Goal: Transaction & Acquisition: Obtain resource

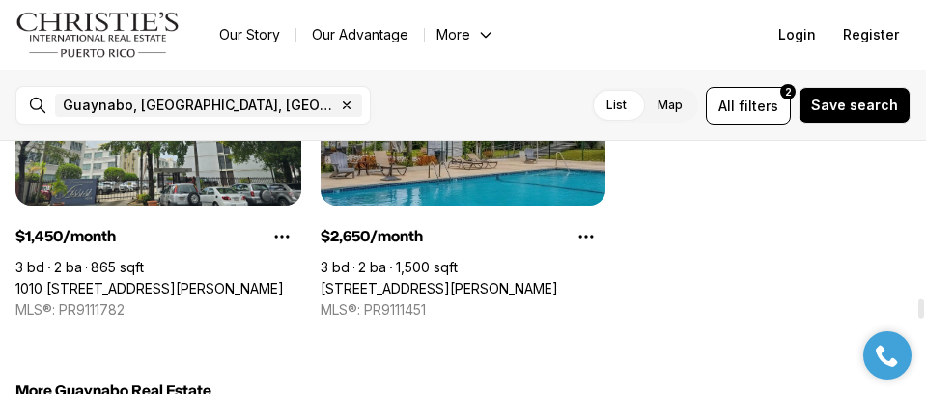
scroll to position [2027, 0]
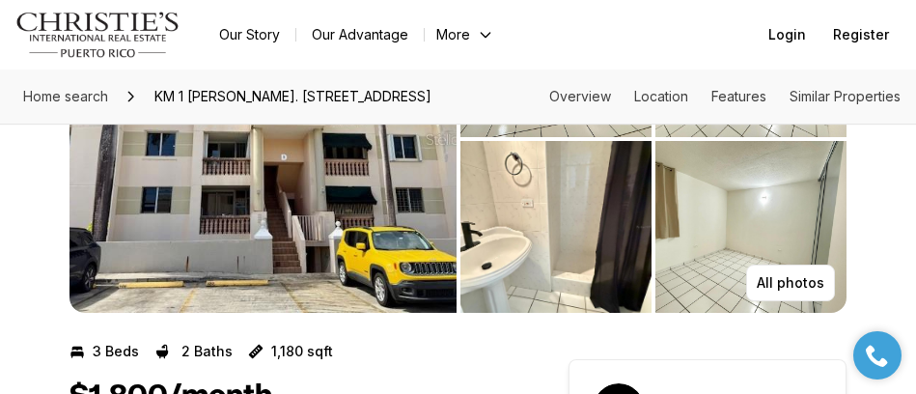
scroll to position [290, 0]
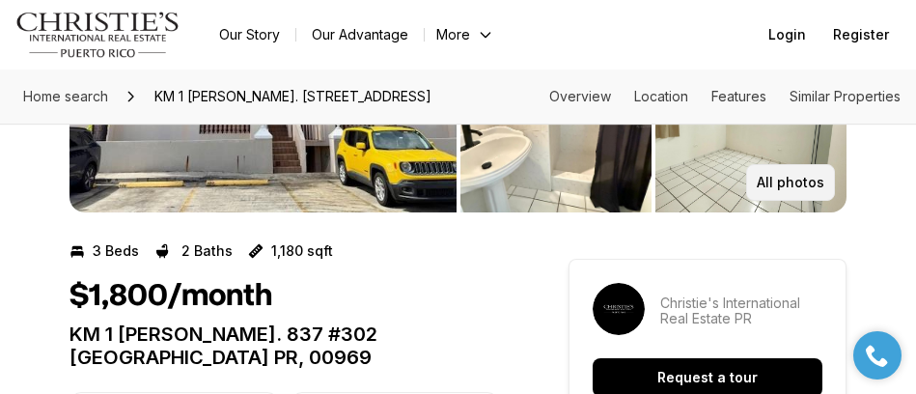
click at [809, 170] on button "All photos" at bounding box center [790, 182] width 89 height 37
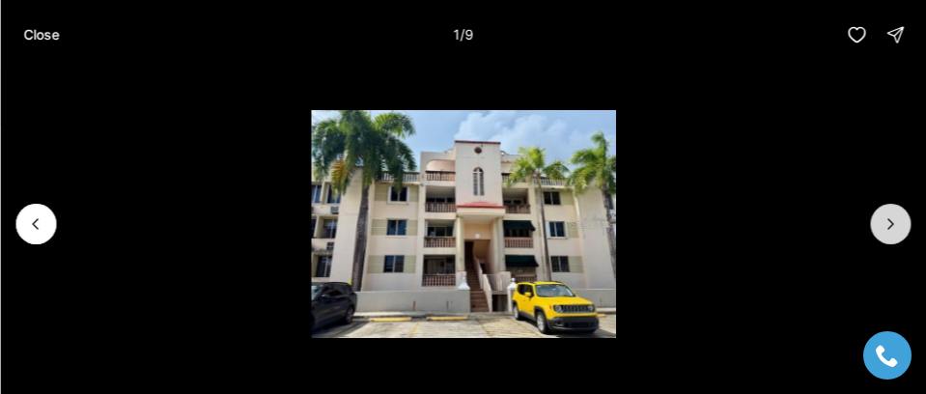
click at [898, 220] on icon "Next slide" at bounding box center [889, 223] width 19 height 19
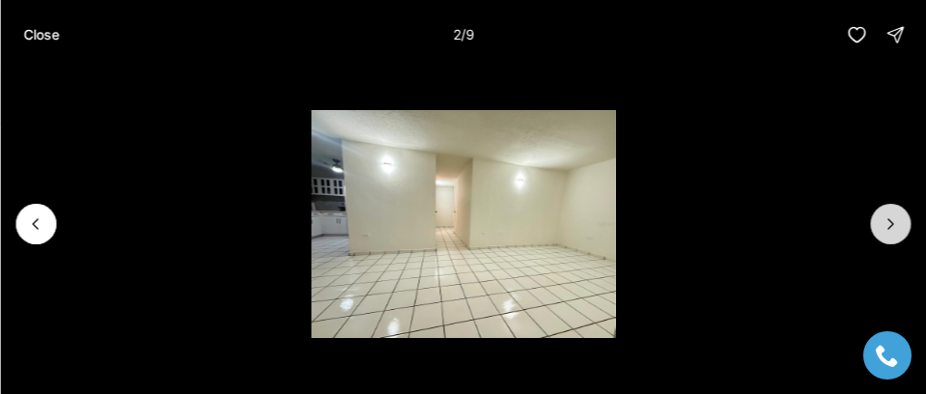
click at [898, 220] on icon "Next slide" at bounding box center [889, 223] width 19 height 19
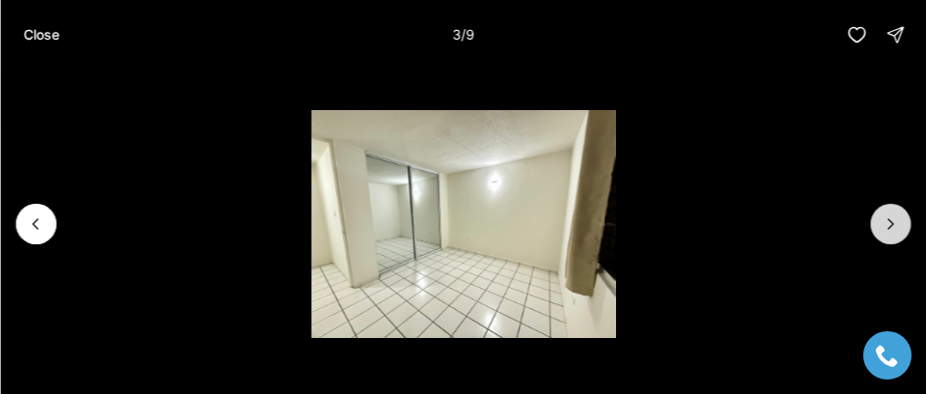
click at [898, 220] on icon "Next slide" at bounding box center [889, 223] width 19 height 19
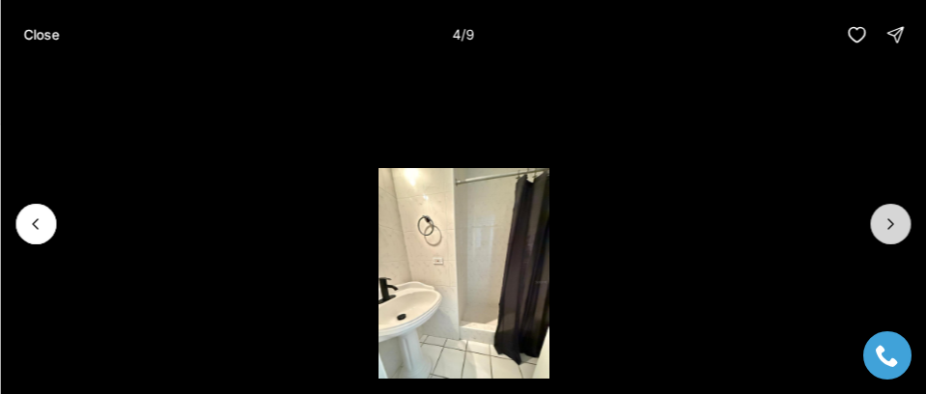
click at [898, 220] on icon "Next slide" at bounding box center [889, 223] width 19 height 19
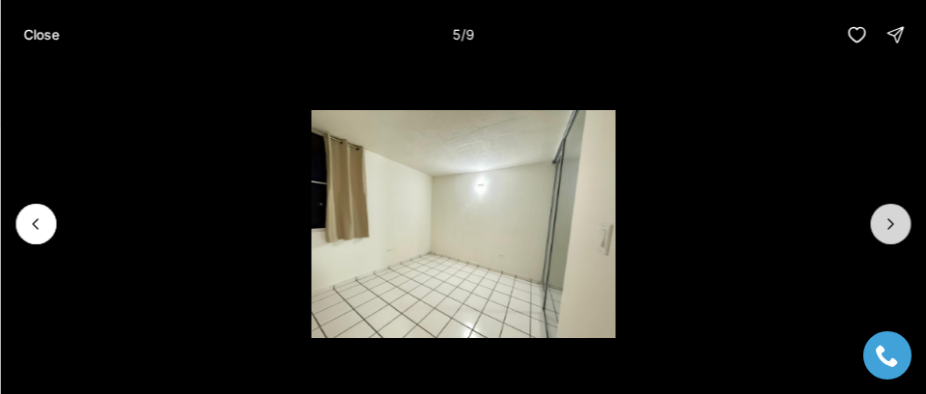
click at [898, 220] on icon "Next slide" at bounding box center [889, 223] width 19 height 19
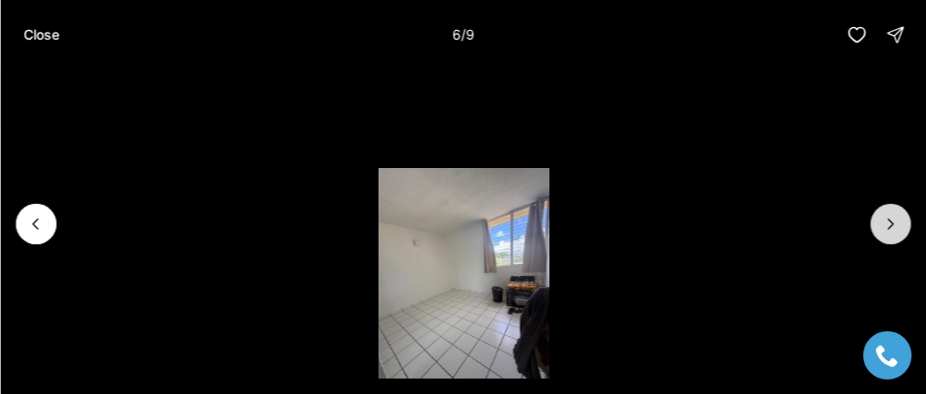
click at [898, 220] on icon "Next slide" at bounding box center [889, 223] width 19 height 19
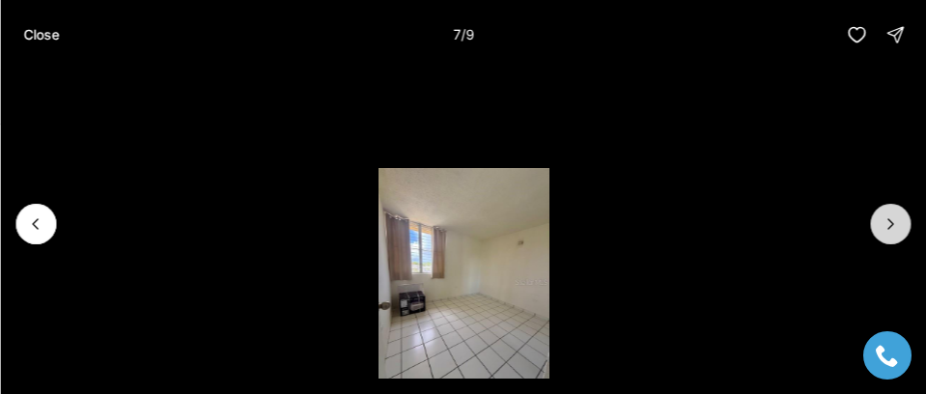
click at [898, 220] on icon "Next slide" at bounding box center [889, 223] width 19 height 19
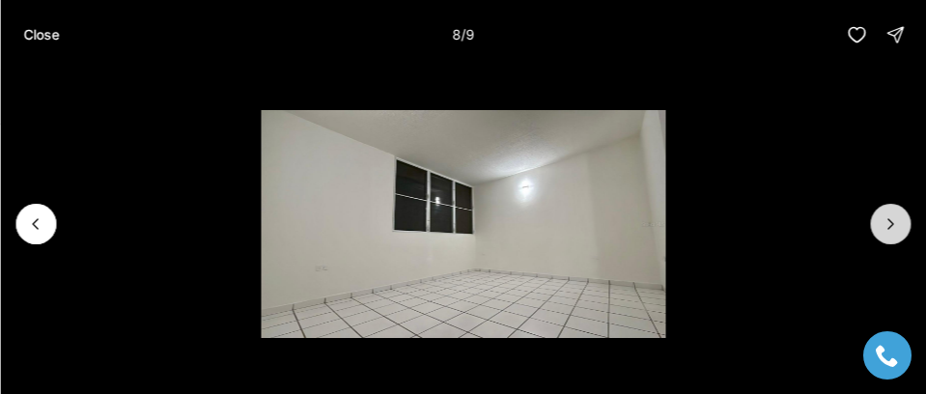
click at [898, 220] on icon "Next slide" at bounding box center [889, 223] width 19 height 19
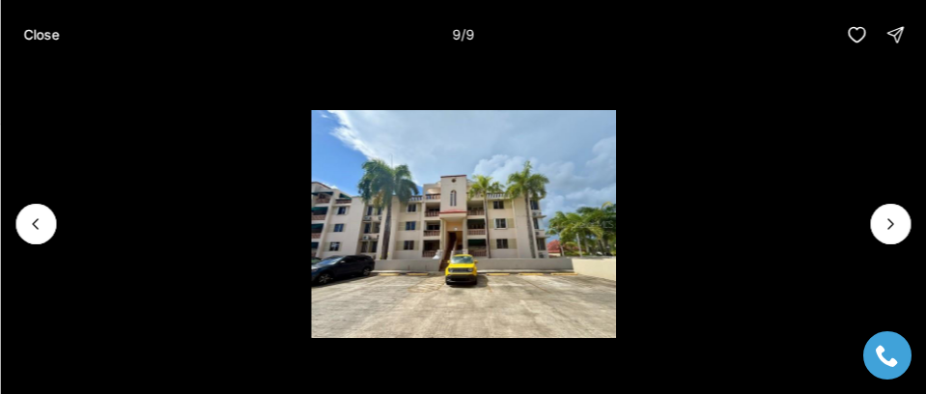
click at [883, 218] on div at bounding box center [890, 224] width 41 height 41
click at [61, 34] on button "Close" at bounding box center [41, 34] width 59 height 39
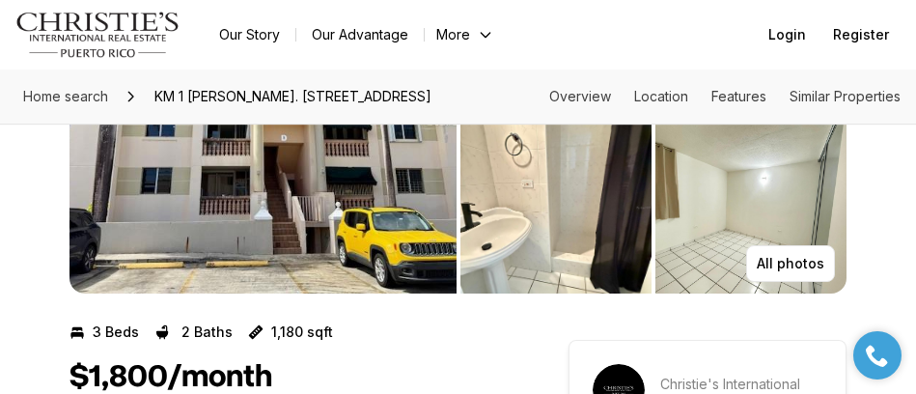
scroll to position [386, 0]
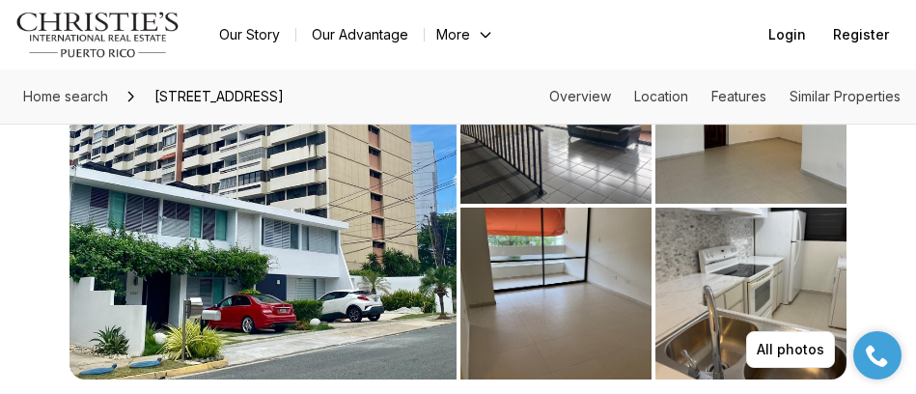
scroll to position [193, 0]
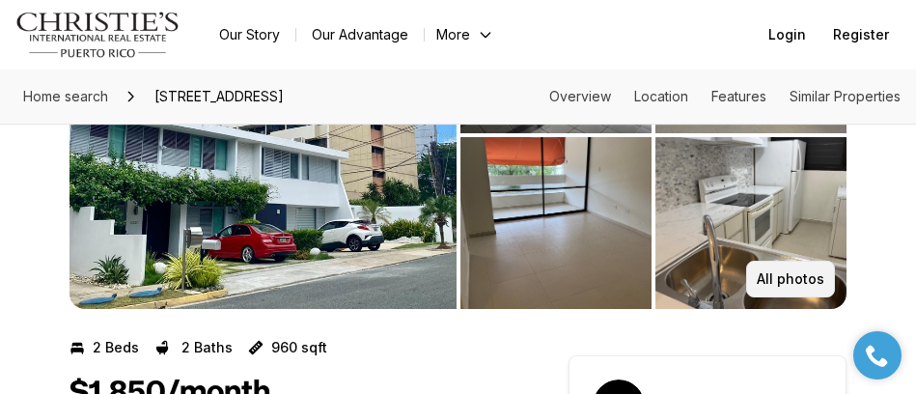
click at [787, 268] on button "All photos" at bounding box center [790, 279] width 89 height 37
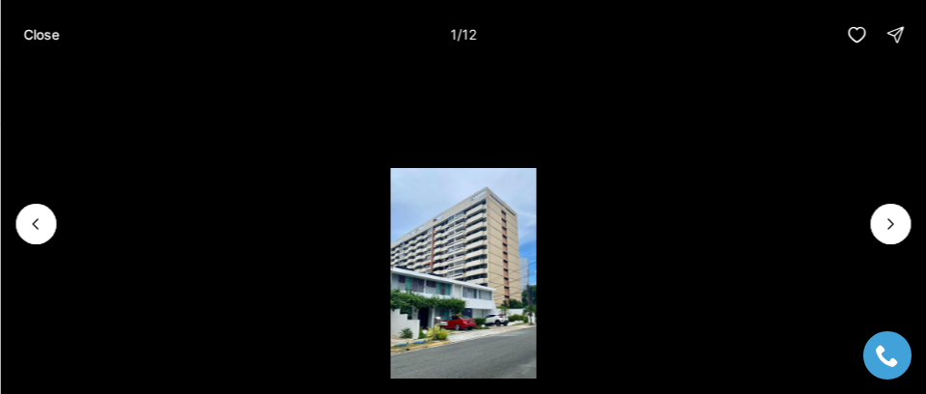
click at [864, 202] on li "1 of 12" at bounding box center [463, 223] width 926 height 309
click at [884, 210] on button "Next slide" at bounding box center [890, 224] width 41 height 41
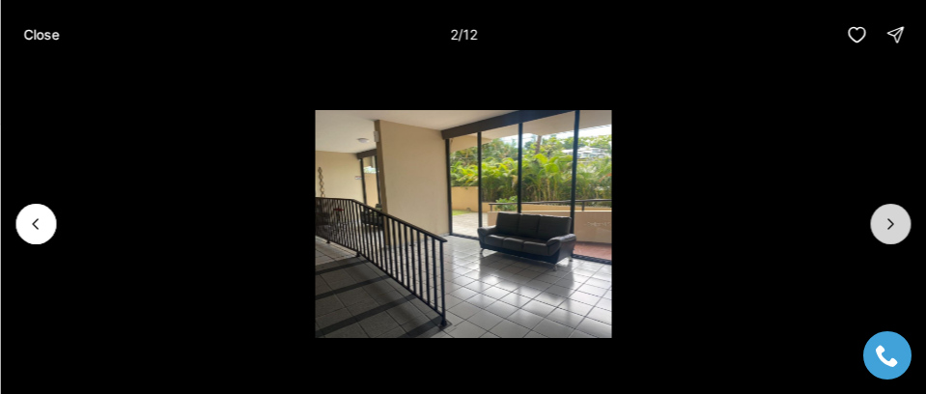
click at [884, 210] on button "Next slide" at bounding box center [890, 224] width 41 height 41
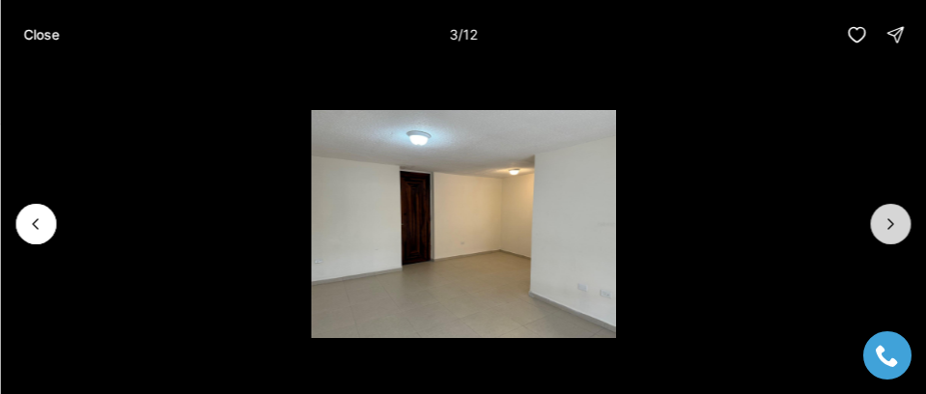
click at [884, 210] on button "Next slide" at bounding box center [890, 224] width 41 height 41
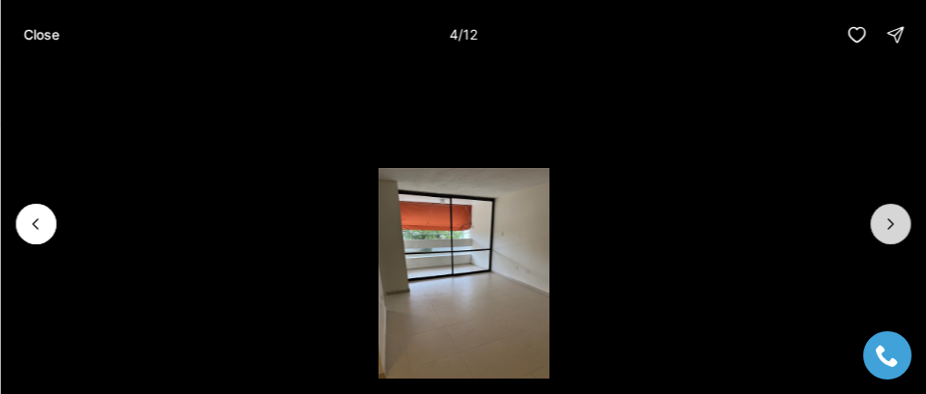
click at [884, 210] on button "Next slide" at bounding box center [890, 224] width 41 height 41
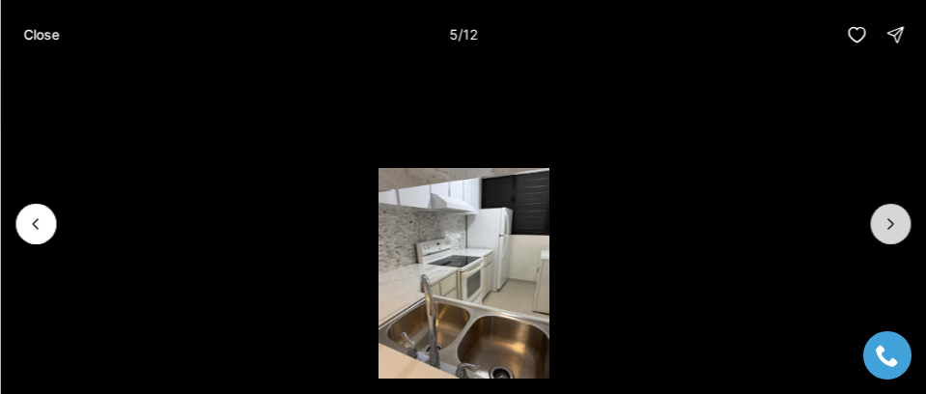
click at [886, 210] on button "Next slide" at bounding box center [890, 224] width 41 height 41
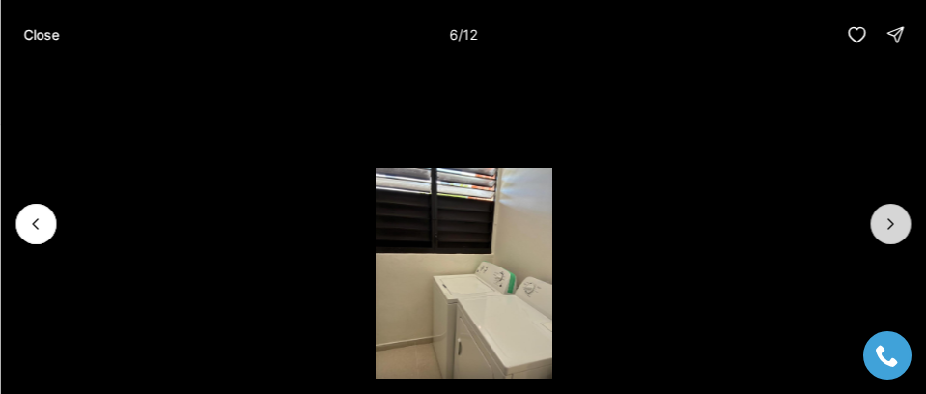
click at [886, 210] on button "Next slide" at bounding box center [890, 224] width 41 height 41
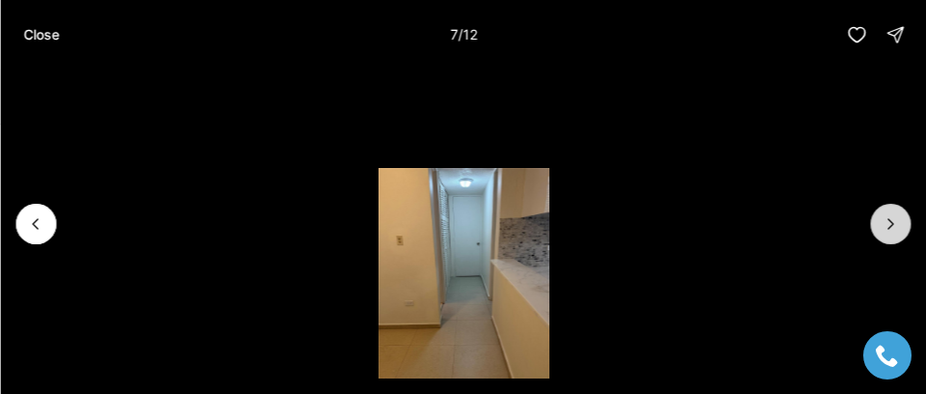
click at [886, 210] on button "Next slide" at bounding box center [890, 224] width 41 height 41
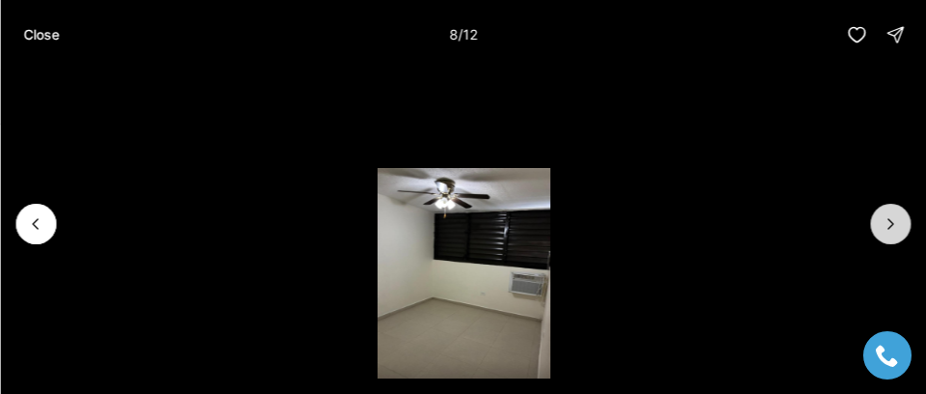
click at [886, 210] on button "Next slide" at bounding box center [890, 224] width 41 height 41
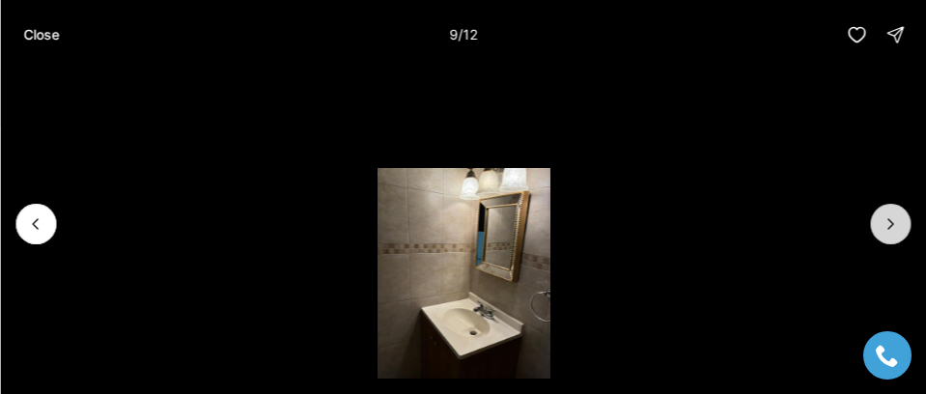
click at [886, 210] on button "Next slide" at bounding box center [890, 224] width 41 height 41
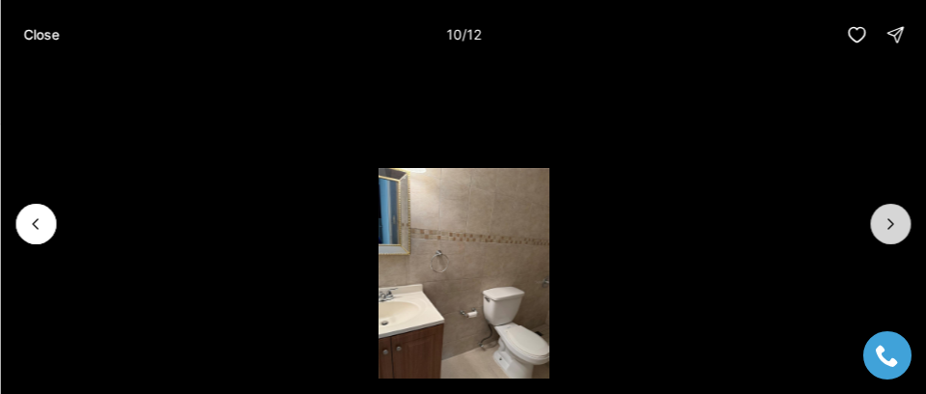
click at [886, 210] on button "Next slide" at bounding box center [890, 224] width 41 height 41
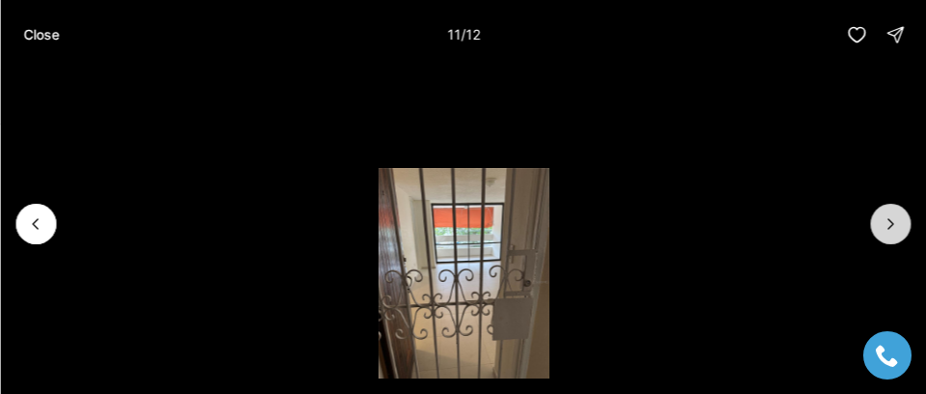
click at [886, 210] on button "Next slide" at bounding box center [890, 224] width 41 height 41
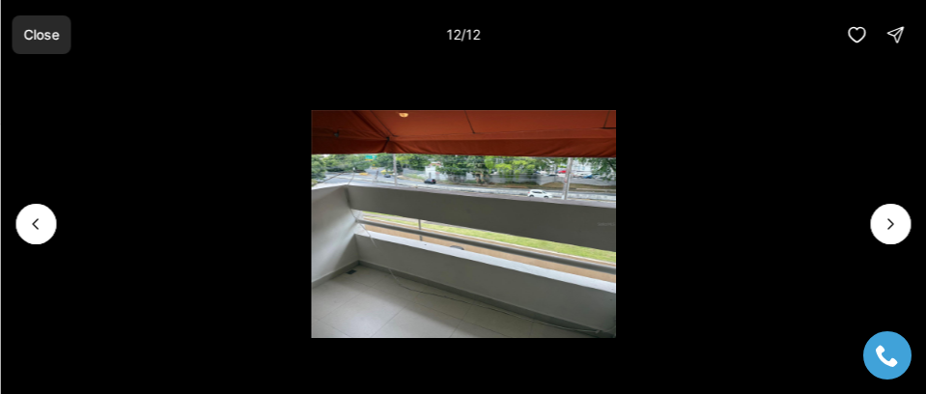
click at [42, 28] on p "Close" at bounding box center [41, 34] width 36 height 15
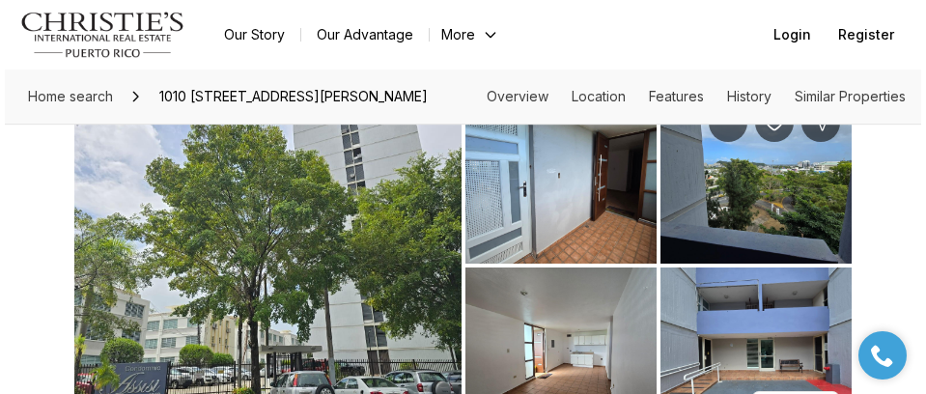
scroll to position [97, 0]
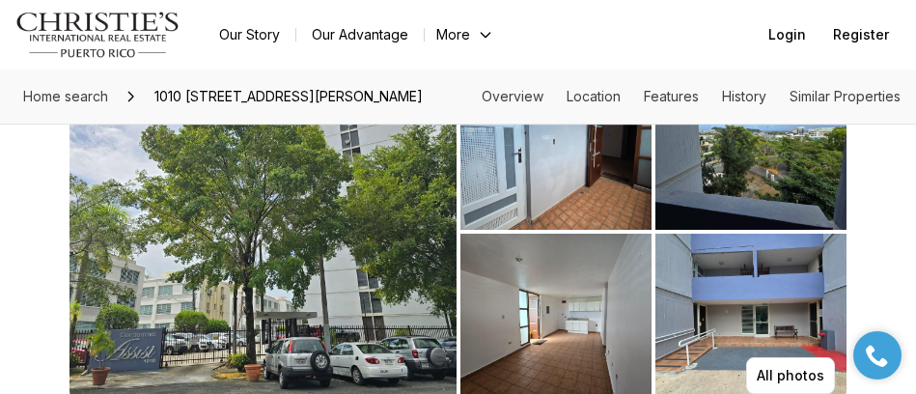
click at [219, 248] on img "View image gallery" at bounding box center [262, 231] width 387 height 347
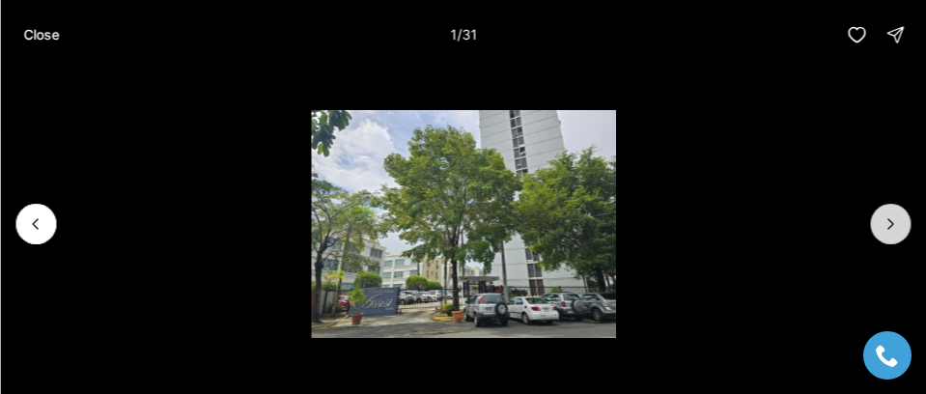
click at [875, 222] on button "Next slide" at bounding box center [890, 224] width 41 height 41
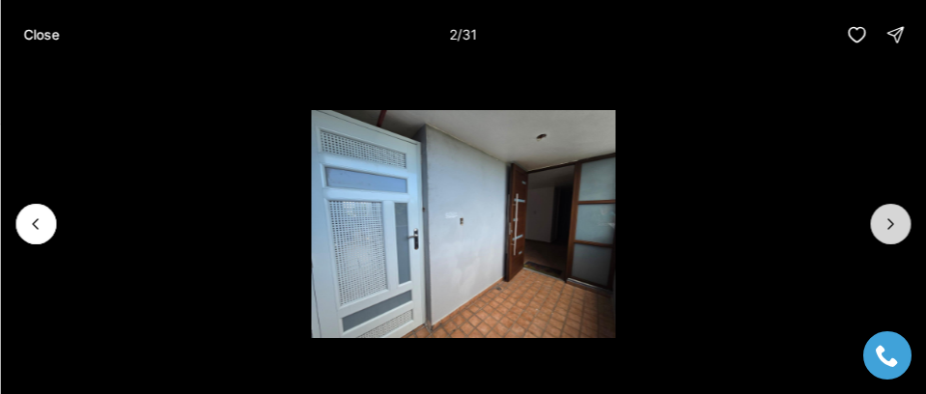
click at [875, 222] on button "Next slide" at bounding box center [890, 224] width 41 height 41
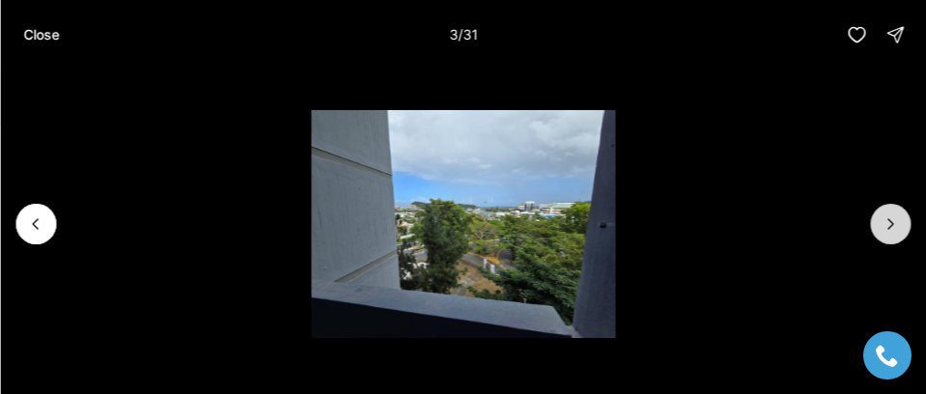
click at [875, 222] on button "Next slide" at bounding box center [890, 224] width 41 height 41
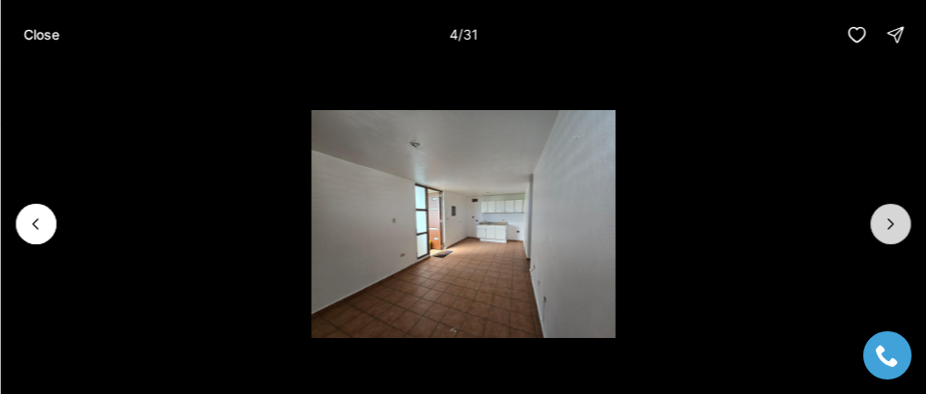
click at [875, 222] on button "Next slide" at bounding box center [890, 224] width 41 height 41
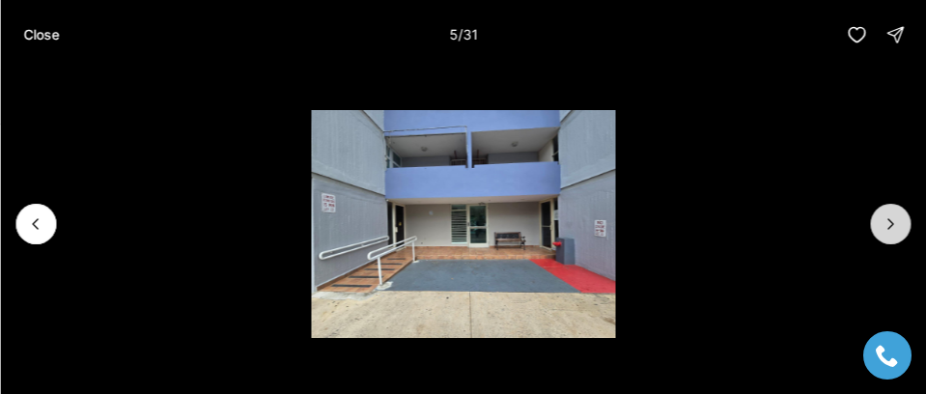
click at [875, 222] on button "Next slide" at bounding box center [890, 224] width 41 height 41
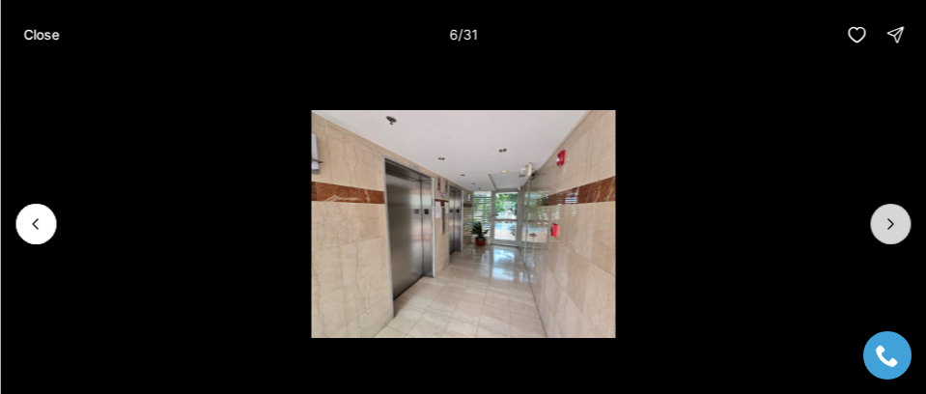
click at [875, 222] on button "Next slide" at bounding box center [890, 224] width 41 height 41
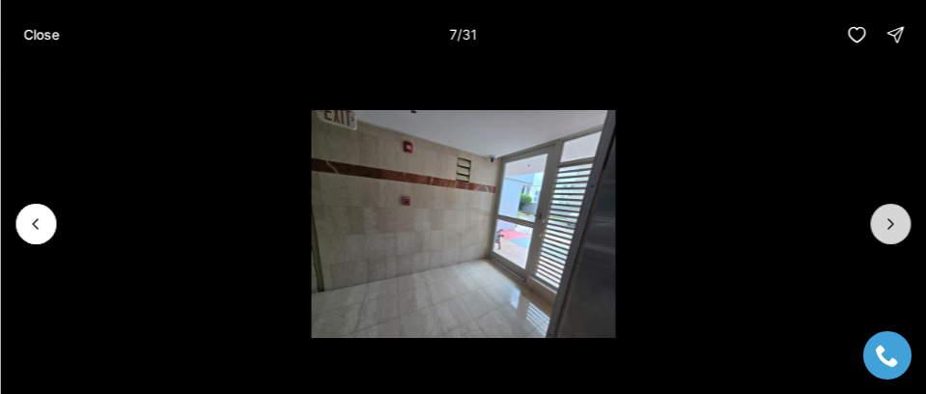
click at [875, 222] on button "Next slide" at bounding box center [890, 224] width 41 height 41
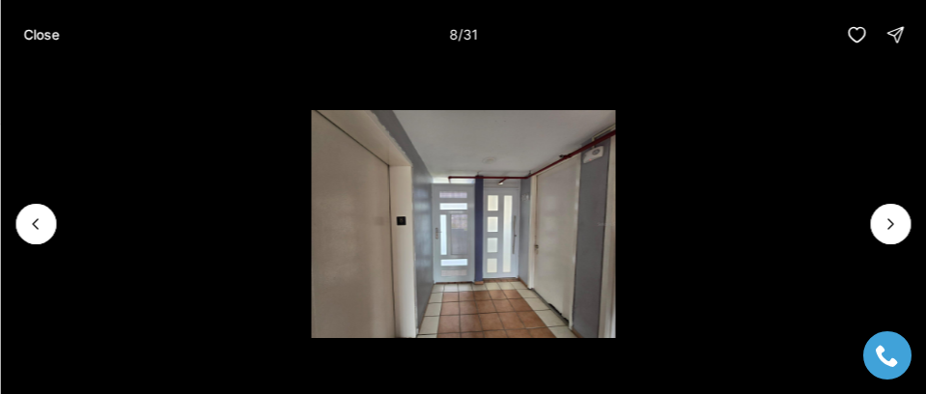
click at [862, 209] on li "8 of 31" at bounding box center [463, 223] width 926 height 309
click at [890, 215] on icon "Next slide" at bounding box center [889, 223] width 19 height 19
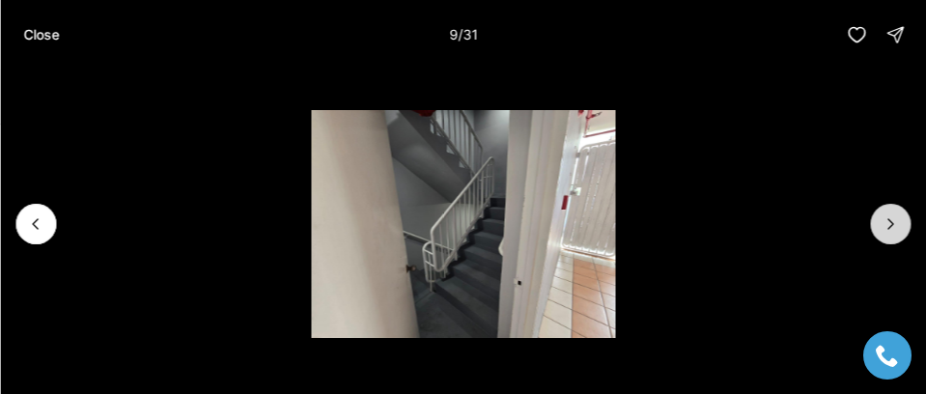
click at [890, 218] on icon "Next slide" at bounding box center [889, 223] width 19 height 19
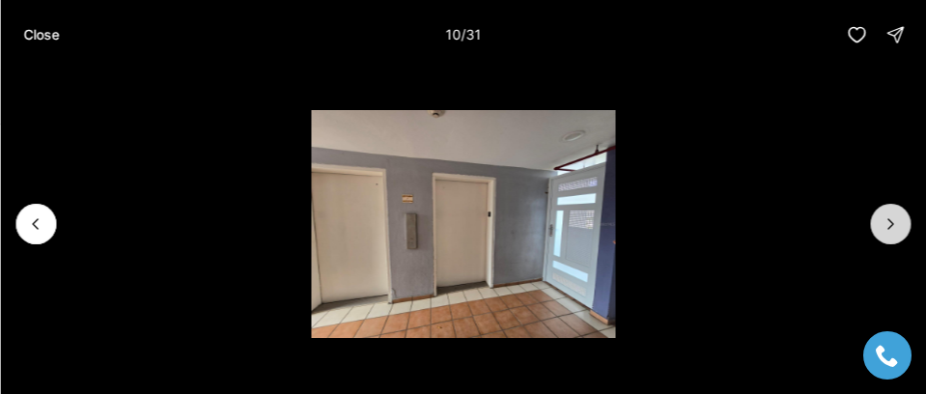
click at [890, 218] on icon "Next slide" at bounding box center [889, 223] width 19 height 19
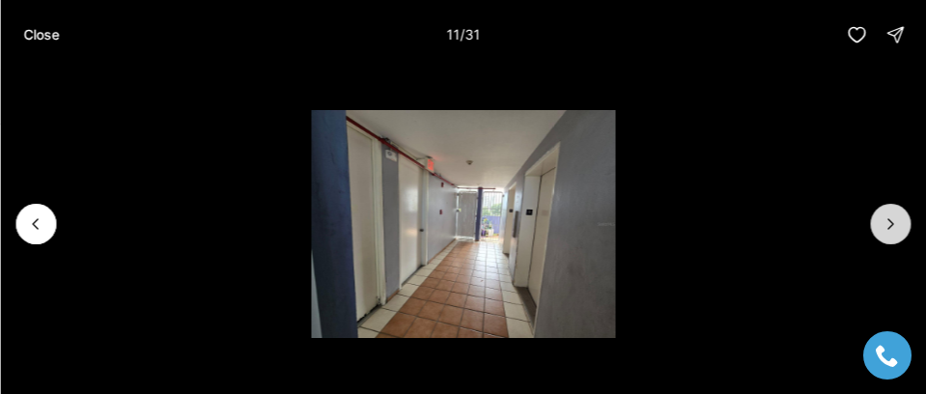
click at [890, 222] on icon "Next slide" at bounding box center [889, 223] width 19 height 19
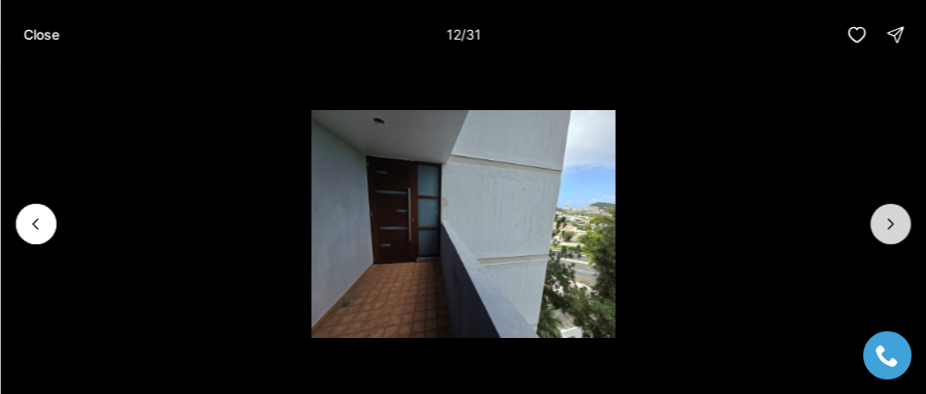
click at [890, 222] on icon "Next slide" at bounding box center [889, 223] width 19 height 19
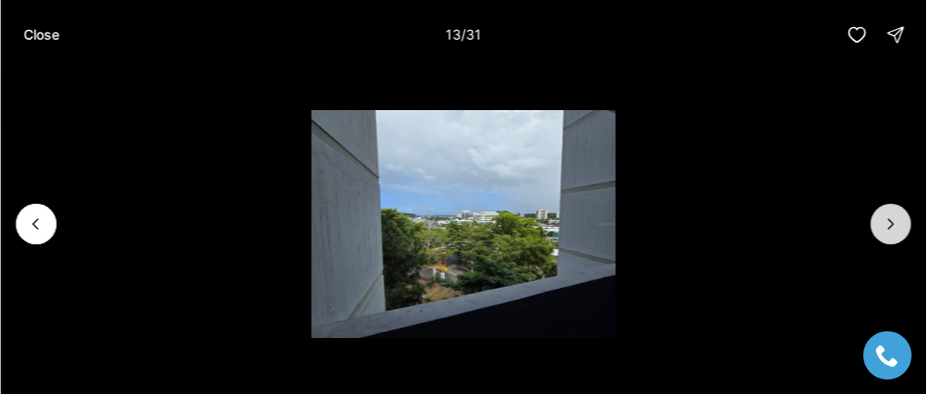
click at [890, 223] on icon "Next slide" at bounding box center [889, 223] width 19 height 19
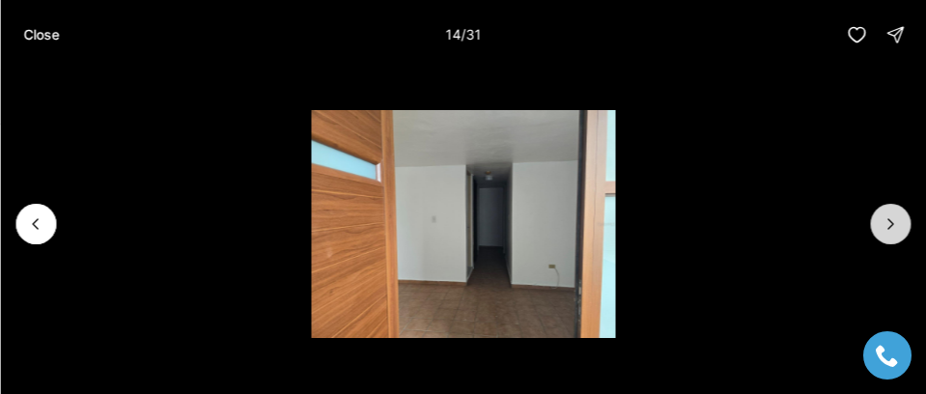
click at [890, 223] on icon "Next slide" at bounding box center [889, 223] width 19 height 19
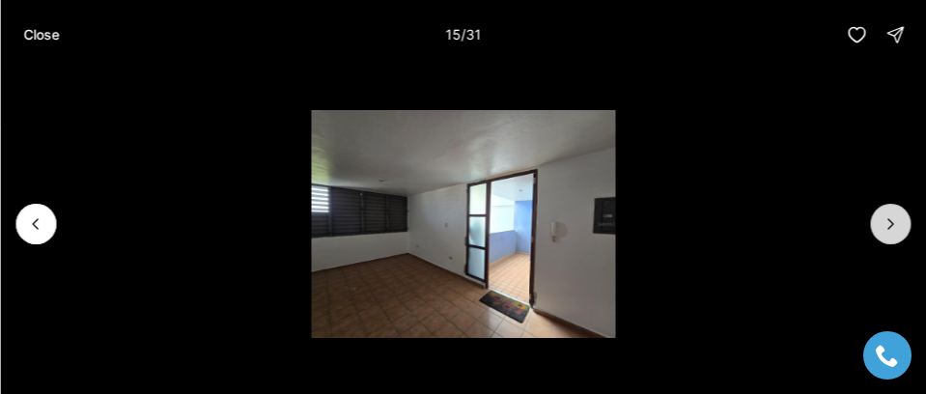
click at [890, 223] on icon "Next slide" at bounding box center [889, 223] width 19 height 19
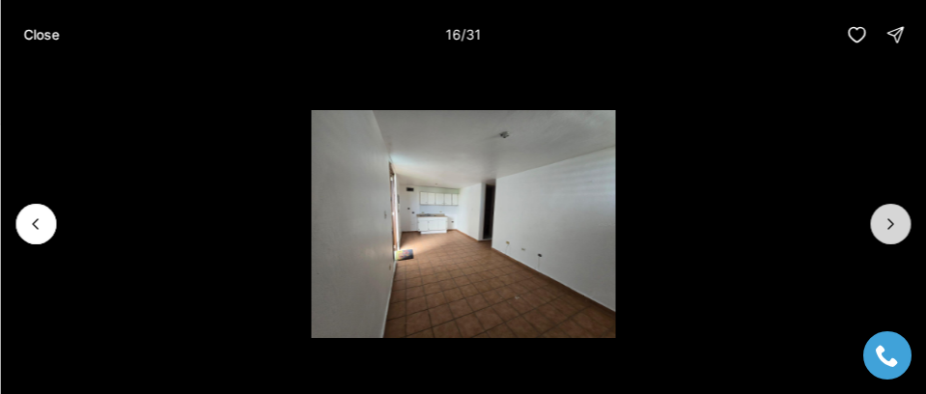
click at [890, 223] on icon "Next slide" at bounding box center [889, 223] width 19 height 19
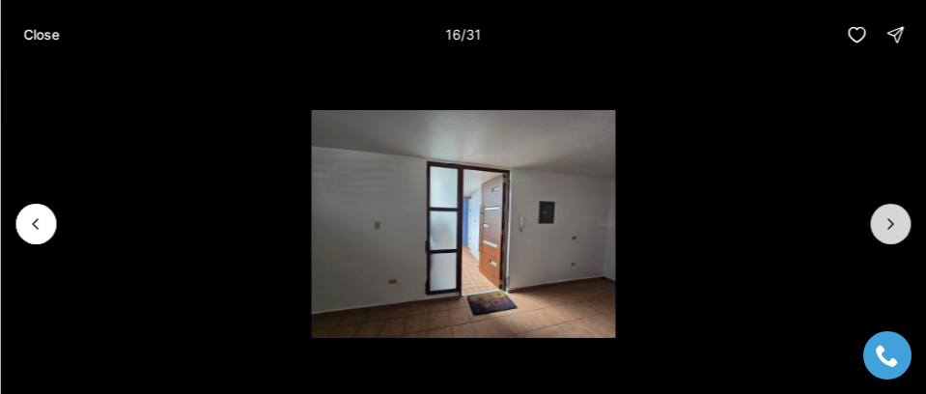
click at [890, 223] on icon "Next slide" at bounding box center [889, 223] width 19 height 19
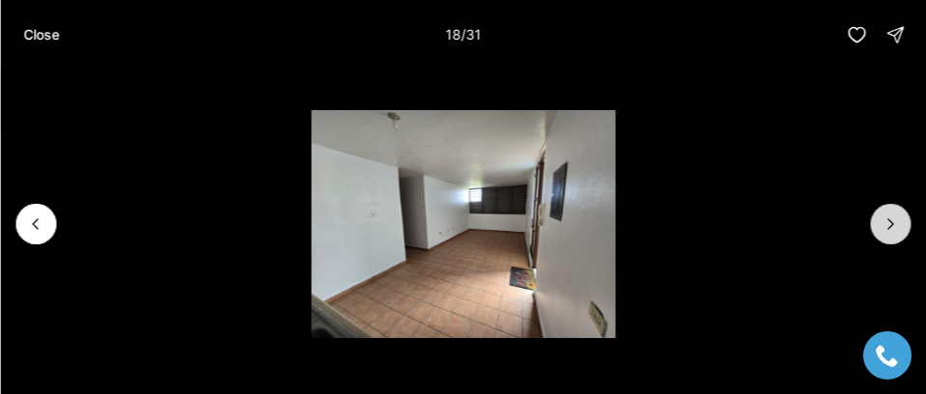
click at [890, 223] on icon "Next slide" at bounding box center [889, 223] width 19 height 19
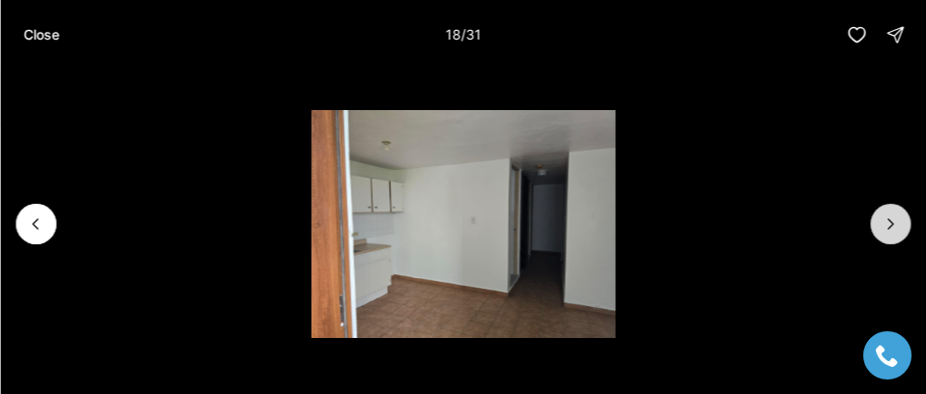
click at [890, 223] on icon "Next slide" at bounding box center [889, 223] width 19 height 19
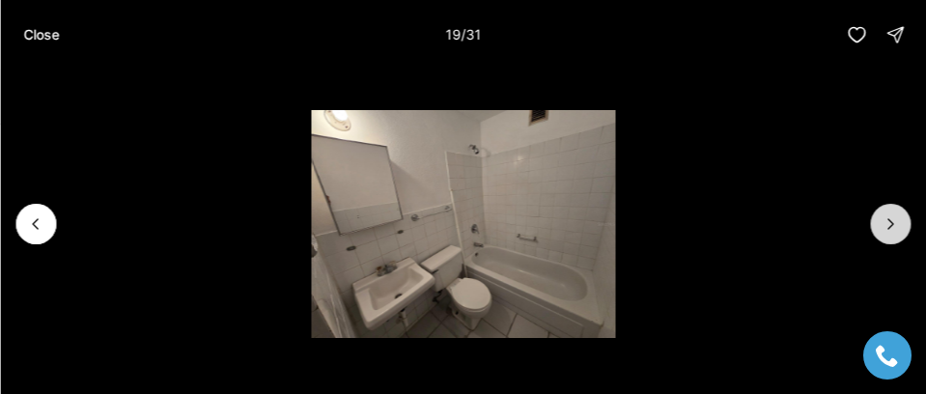
click at [890, 223] on icon "Next slide" at bounding box center [889, 223] width 19 height 19
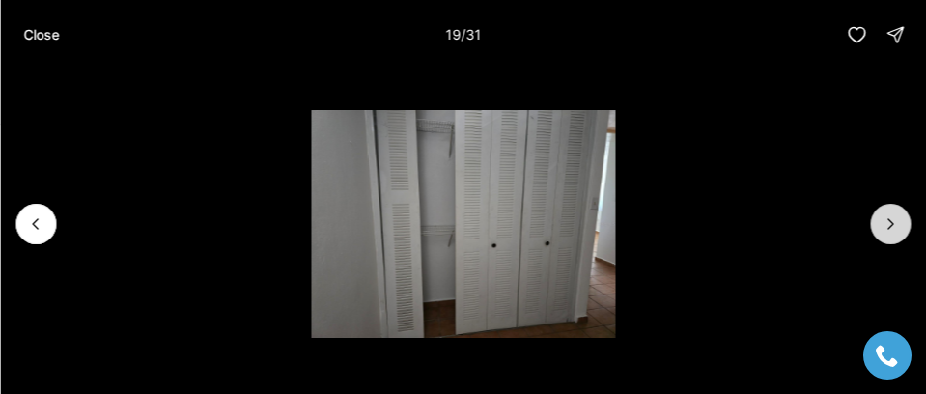
click at [890, 223] on icon "Next slide" at bounding box center [889, 223] width 19 height 19
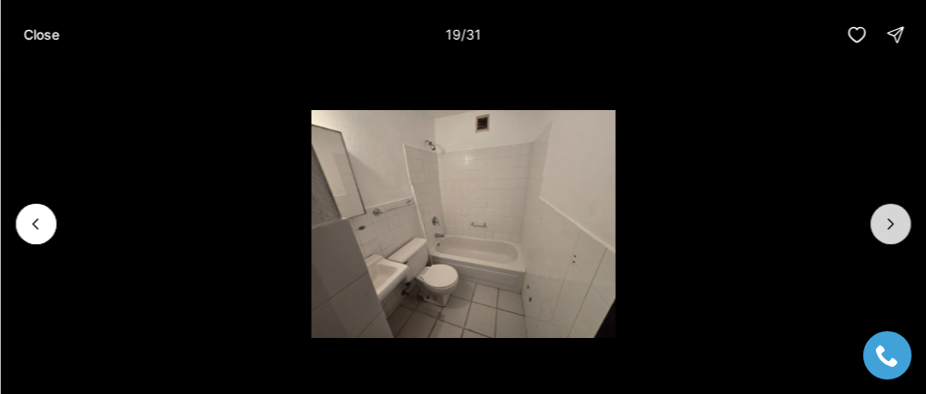
click at [890, 223] on icon "Next slide" at bounding box center [889, 223] width 19 height 19
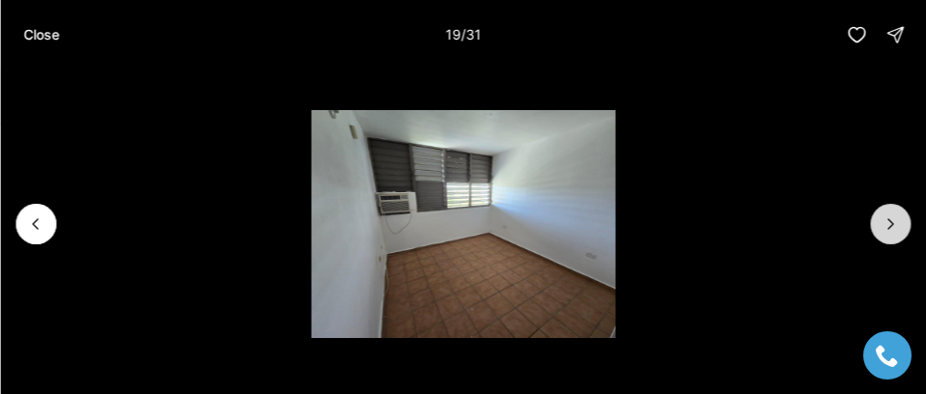
click at [890, 223] on icon "Next slide" at bounding box center [889, 223] width 19 height 19
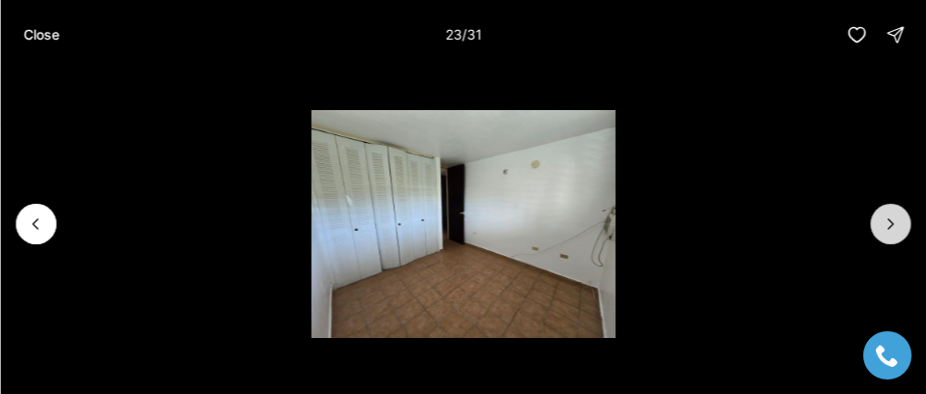
click at [890, 223] on icon "Next slide" at bounding box center [889, 223] width 19 height 19
